Goal: Information Seeking & Learning: Learn about a topic

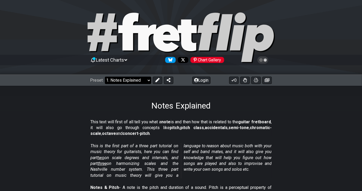
click at [144, 80] on select "Welcome to #fretflip! Initial Preset Custom Preset Minor Pentatonic Major Penta…" at bounding box center [128, 80] width 46 height 7
click at [105, 77] on select "Welcome to #fretflip! Initial Preset Custom Preset Minor Pentatonic Major Penta…" at bounding box center [128, 80] width 46 height 7
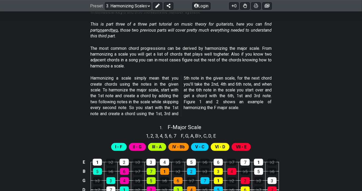
scroll to position [113, 0]
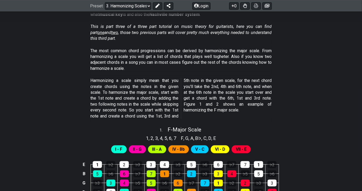
drag, startPoint x: 119, startPoint y: 83, endPoint x: 122, endPoint y: 93, distance: 10.7
click at [122, 93] on p "Harmonizing a scale simply mean that you create chords using the notes in the g…" at bounding box center [180, 98] width 181 height 41
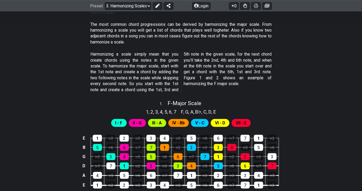
scroll to position [163, 0]
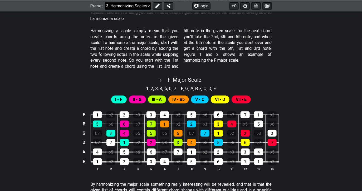
click at [142, 6] on select "Welcome to #fretflip! Initial Preset Custom Preset Minor Pentatonic Major Penta…" at bounding box center [128, 5] width 46 height 7
click at [105, 9] on select "Welcome to #fretflip! Initial Preset Custom Preset Minor Pentatonic Major Penta…" at bounding box center [128, 5] width 46 height 7
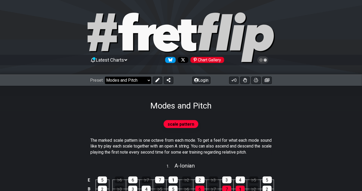
click at [137, 78] on select "Welcome to #fretflip! Initial Preset Custom Preset Minor Pentatonic Major Penta…" at bounding box center [128, 80] width 46 height 7
click at [105, 77] on select "Welcome to #fretflip! Initial Preset Custom Preset Minor Pentatonic Major Penta…" at bounding box center [128, 80] width 46 height 7
select select "/movable-7th-chords"
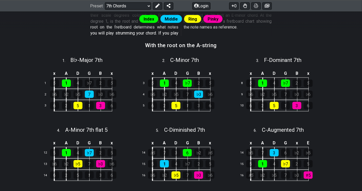
scroll to position [155, 0]
